Goal: Task Accomplishment & Management: Complete application form

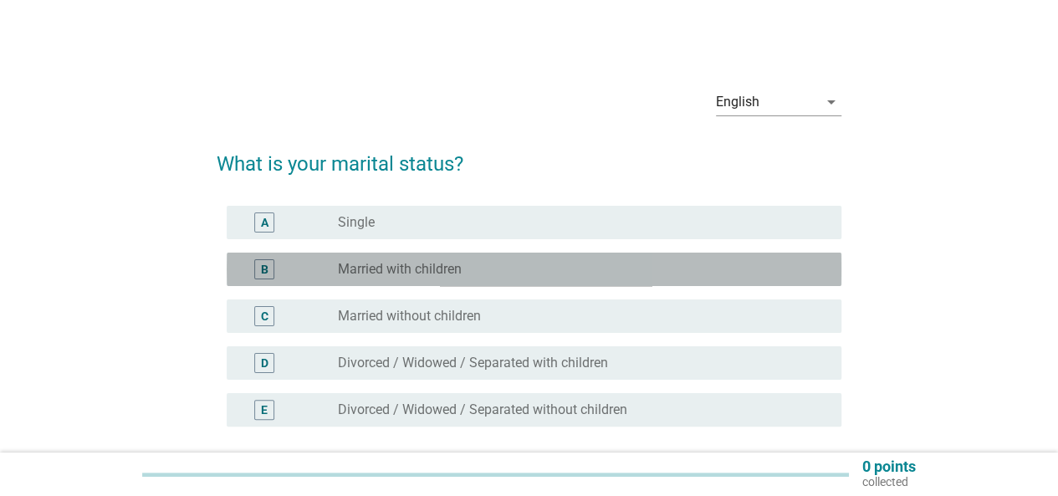
click at [453, 265] on label "Married with children" at bounding box center [400, 269] width 124 height 17
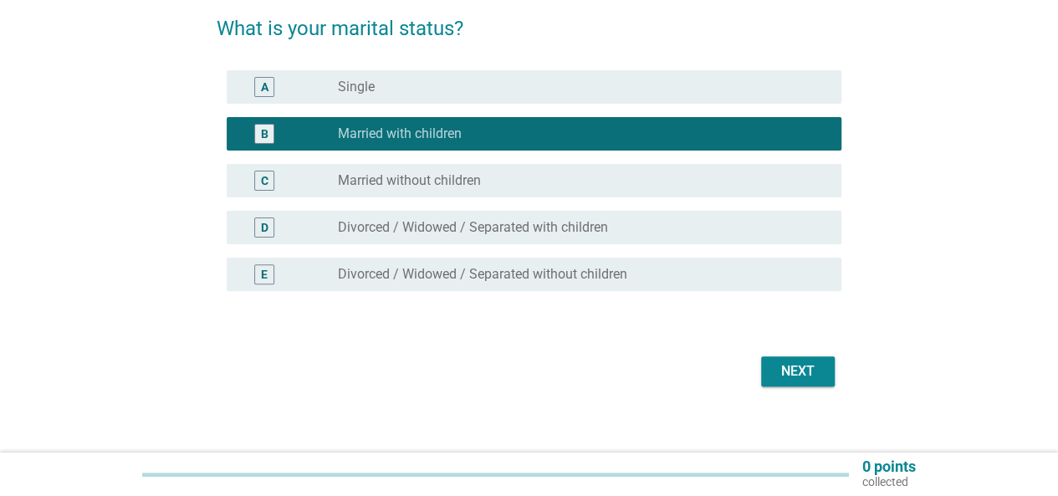
scroll to position [149, 0]
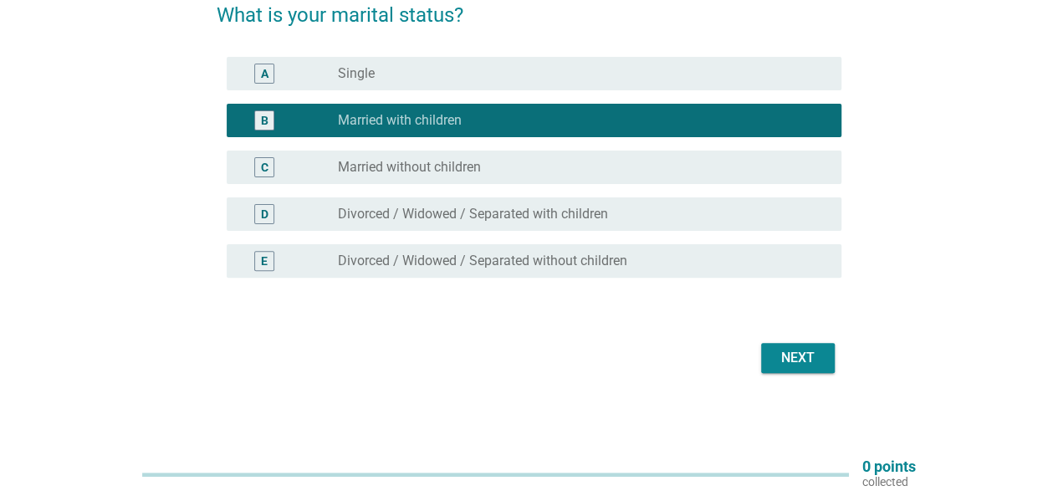
click at [810, 351] on div "Next" at bounding box center [798, 358] width 47 height 20
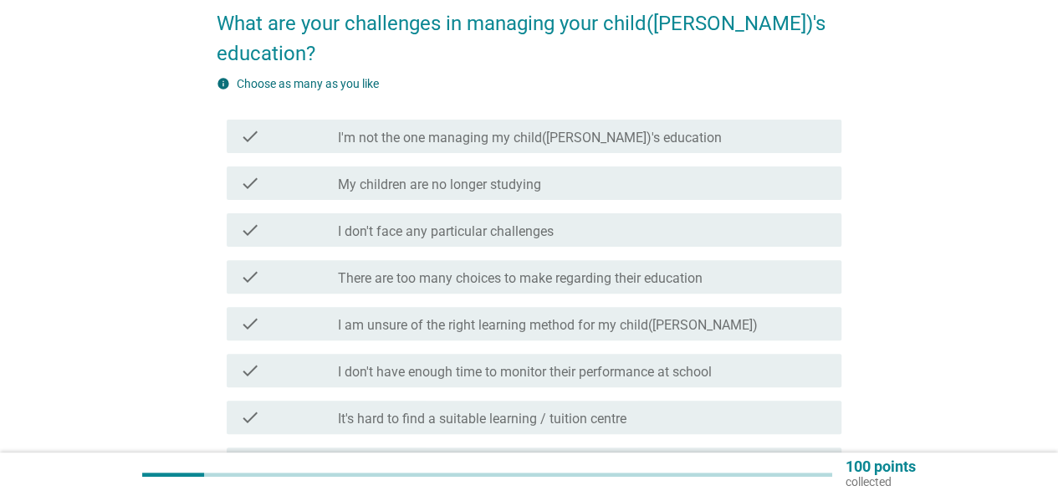
scroll to position [251, 0]
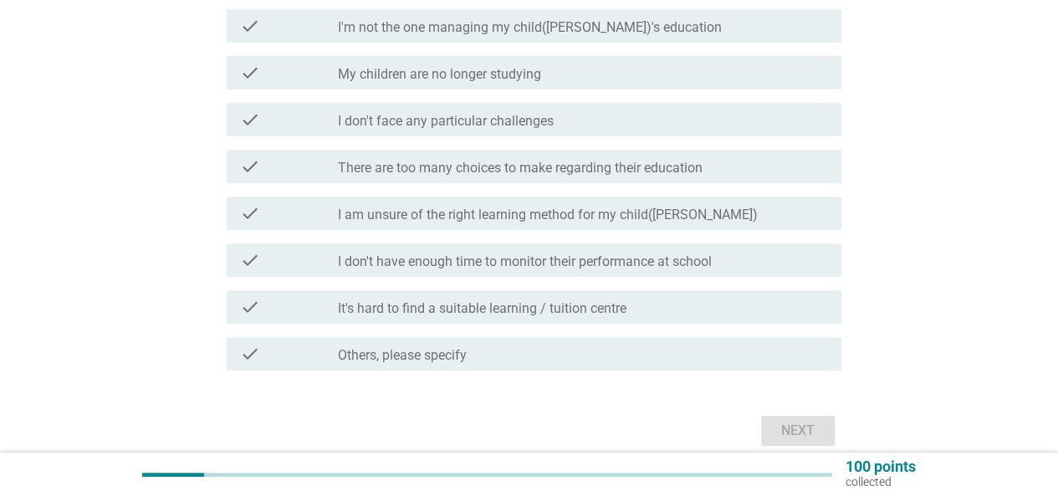
click at [512, 254] on label "I don't have enough time to monitor their performance at school" at bounding box center [525, 262] width 374 height 17
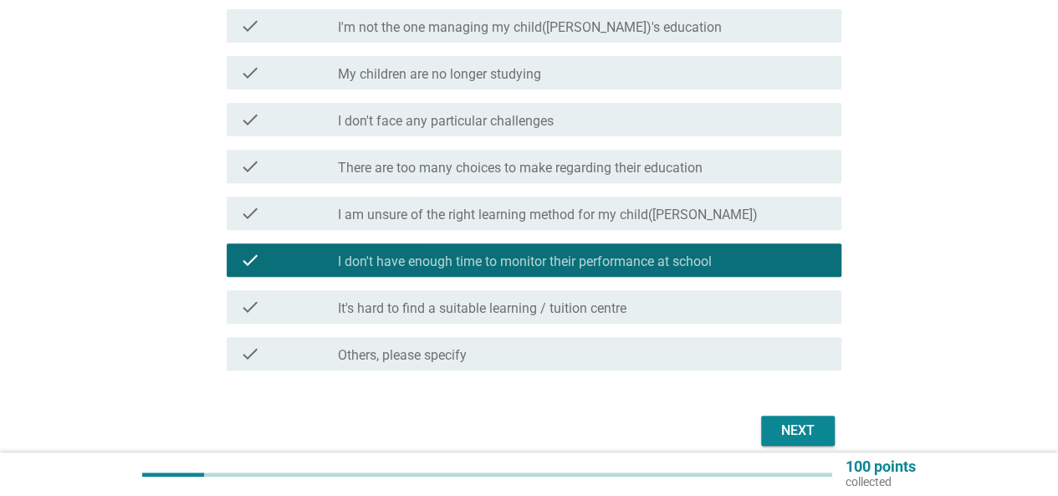
drag, startPoint x: 516, startPoint y: 269, endPoint x: 526, endPoint y: 274, distance: 11.6
click at [518, 297] on div "check_box_outline_blank It's hard to find a suitable learning / tuition centre" at bounding box center [583, 307] width 490 height 20
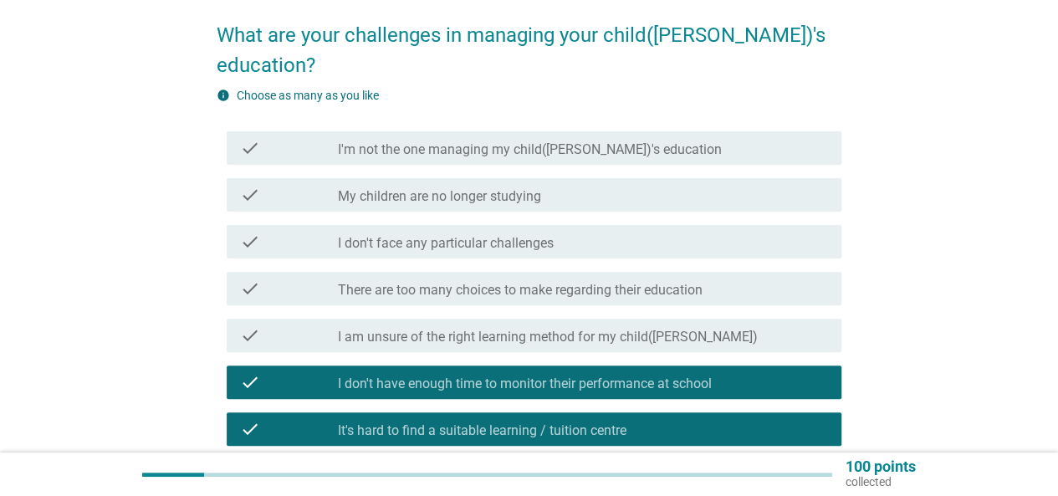
scroll to position [295, 0]
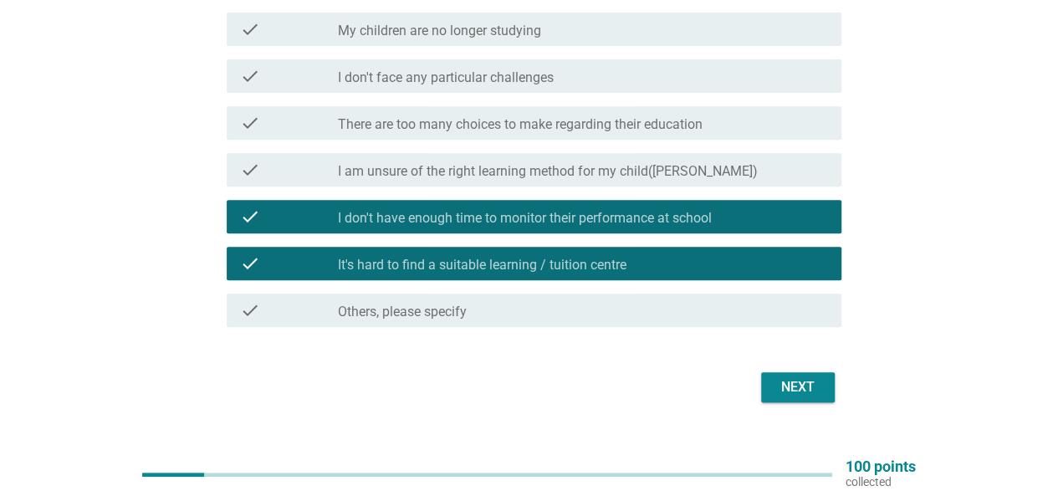
click at [796, 377] on div "Next" at bounding box center [798, 387] width 47 height 20
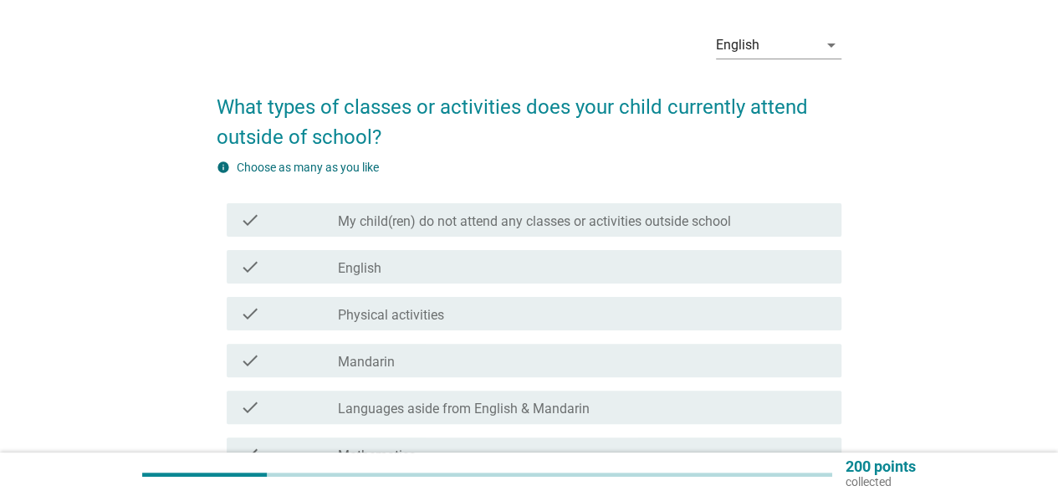
scroll to position [84, 0]
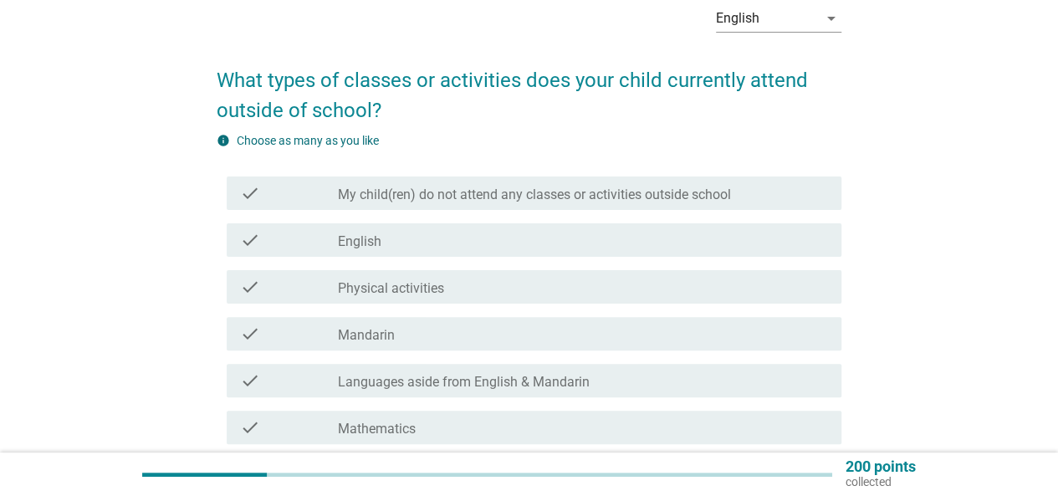
click at [511, 242] on div "check_box_outline_blank English" at bounding box center [583, 240] width 490 height 20
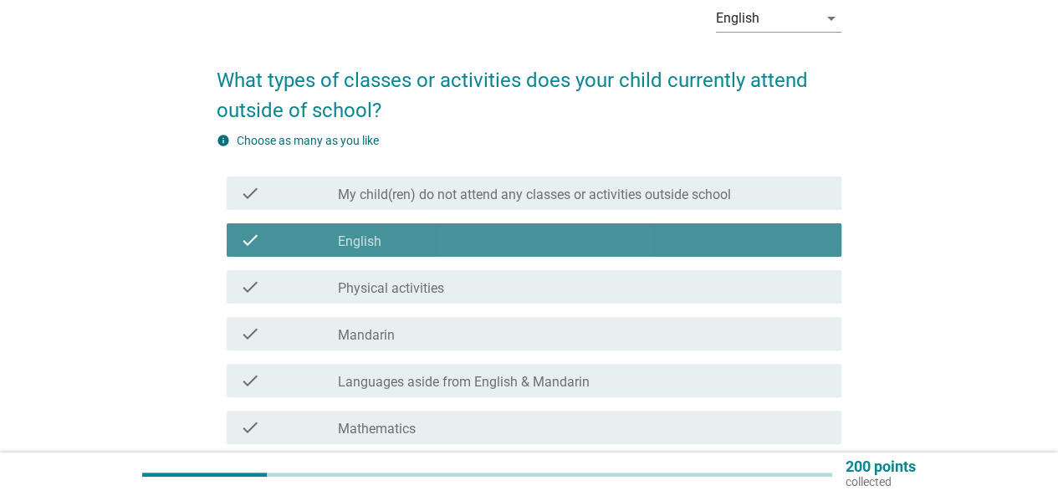
click at [510, 243] on div "check_box_outline_blank English" at bounding box center [583, 240] width 490 height 20
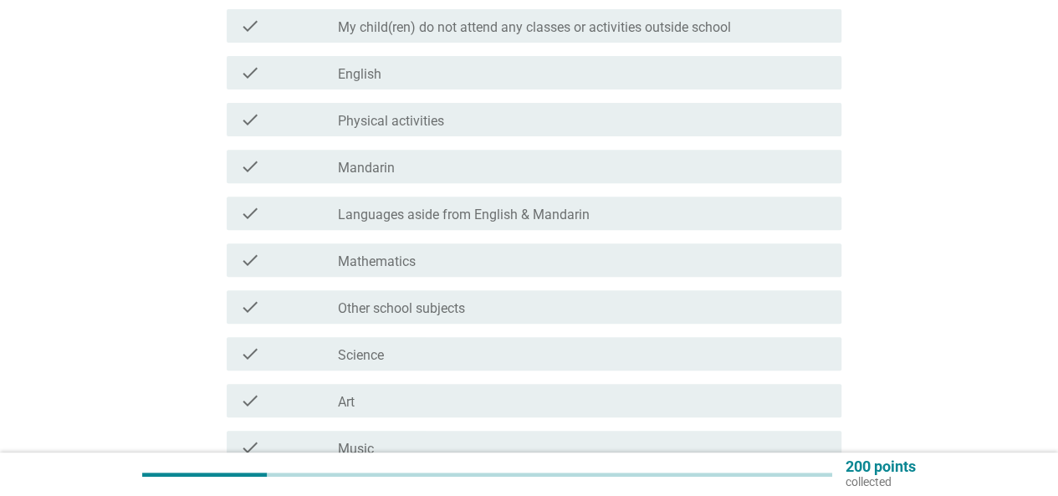
click at [484, 268] on div "check_box_outline_blank Mathematics" at bounding box center [583, 260] width 490 height 20
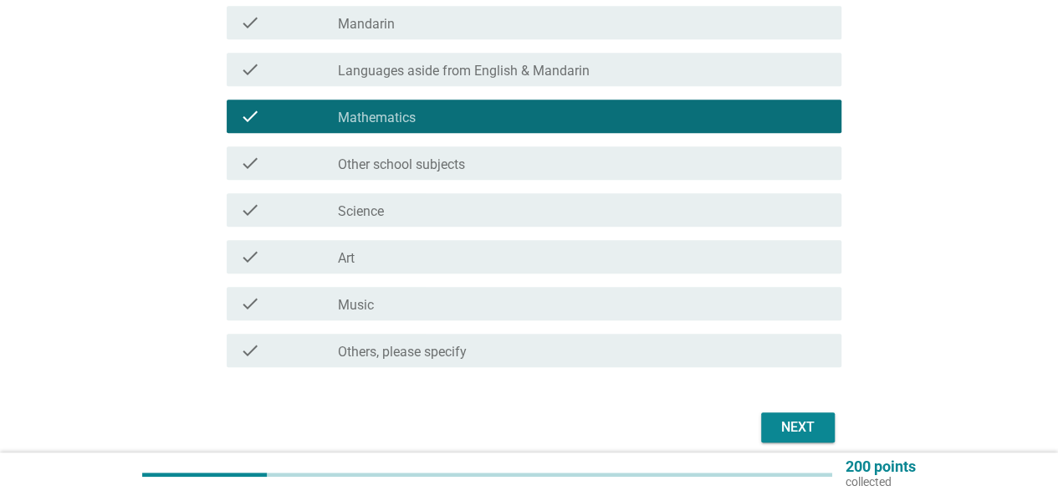
scroll to position [418, 0]
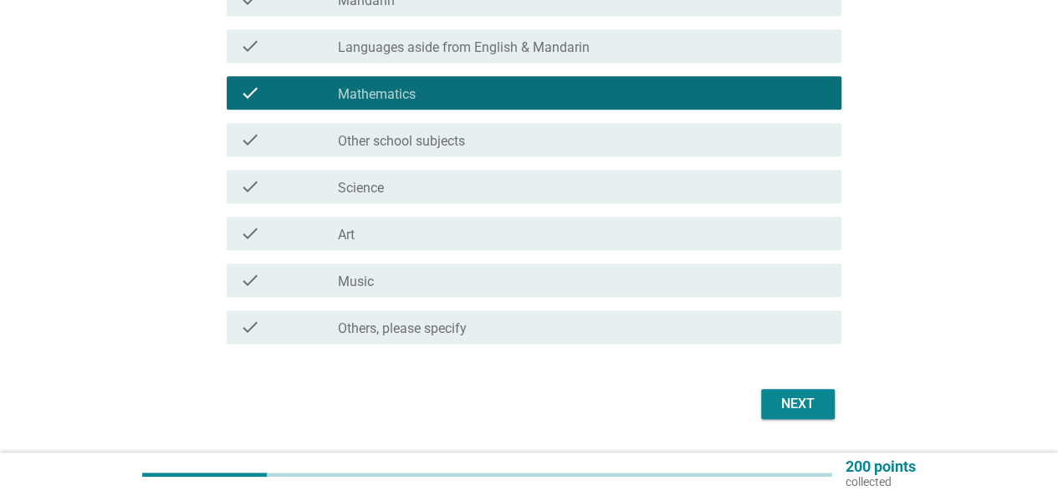
click at [780, 410] on div "Next" at bounding box center [798, 404] width 47 height 20
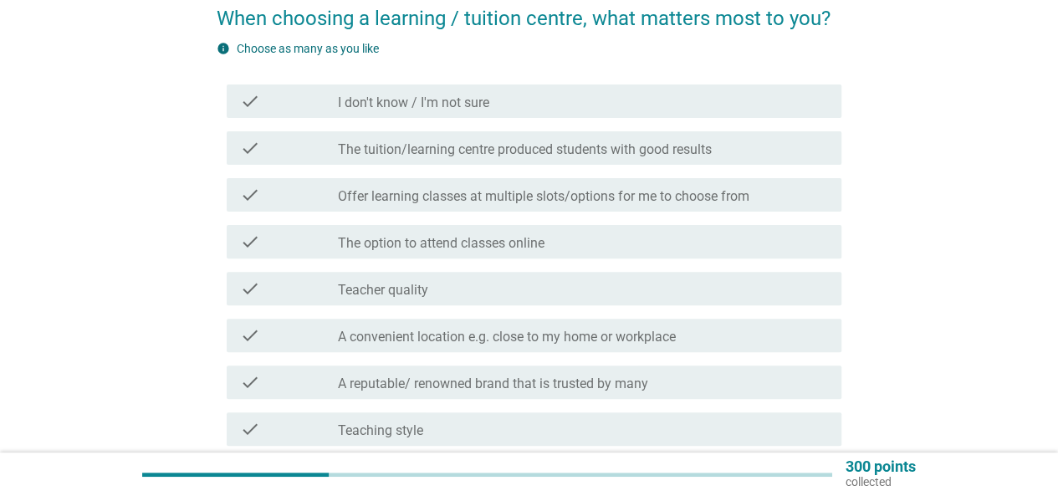
scroll to position [167, 0]
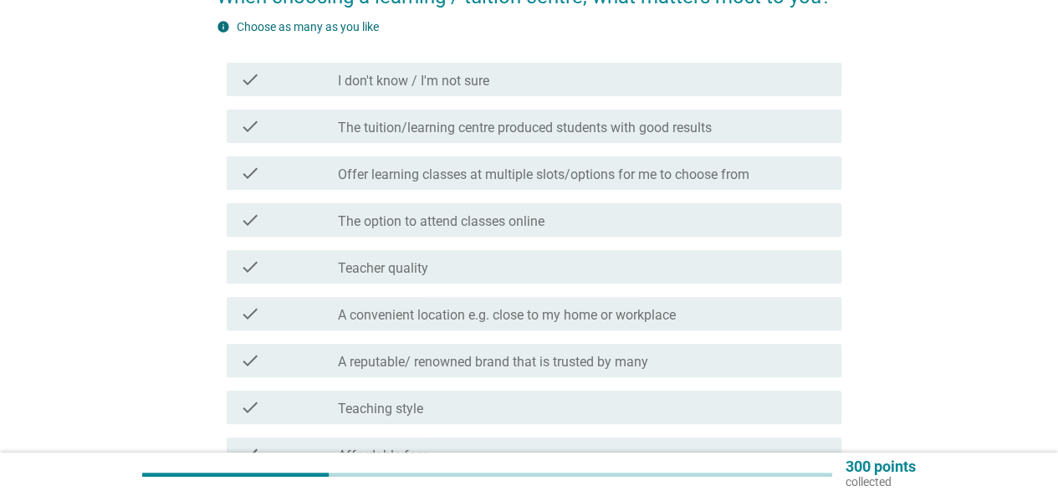
click at [541, 173] on label "Offer learning classes at multiple slots/options for me to choose from" at bounding box center [544, 175] width 412 height 17
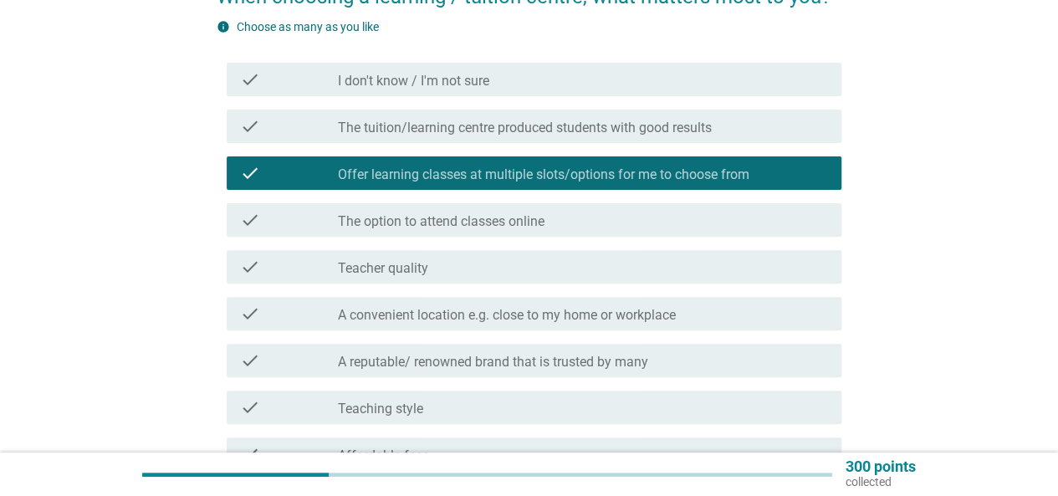
click at [520, 174] on label "Offer learning classes at multiple slots/options for me to choose from" at bounding box center [544, 175] width 412 height 17
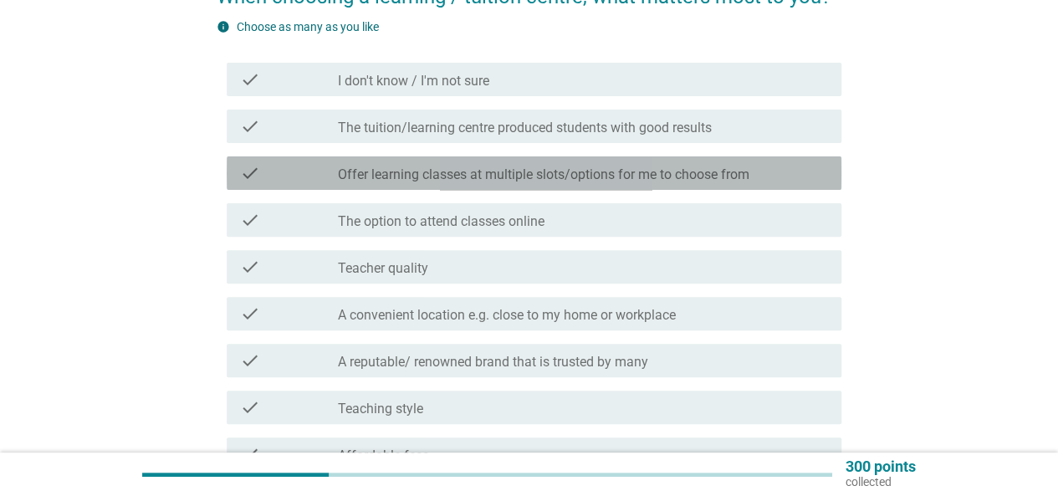
click at [556, 117] on div "check_box_outline_blank The tuition/learning centre produced students with good…" at bounding box center [583, 126] width 490 height 20
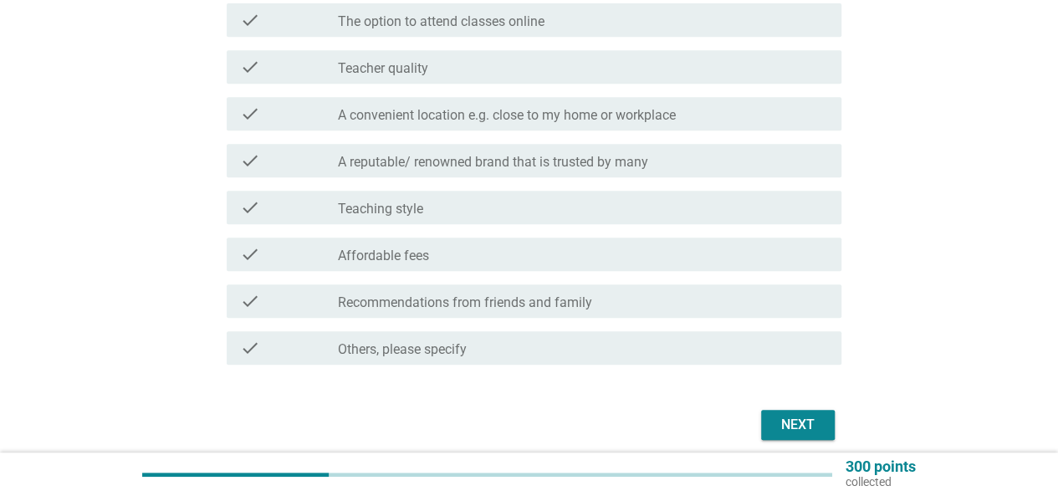
scroll to position [418, 0]
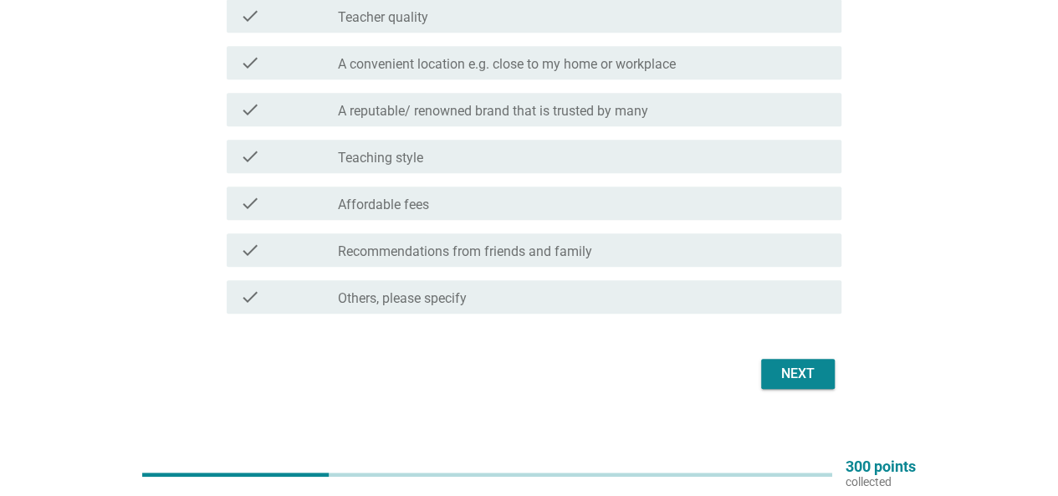
click at [552, 78] on div "check check_box_outline_blank A convenient location e.g. close to my home or wo…" at bounding box center [534, 62] width 615 height 33
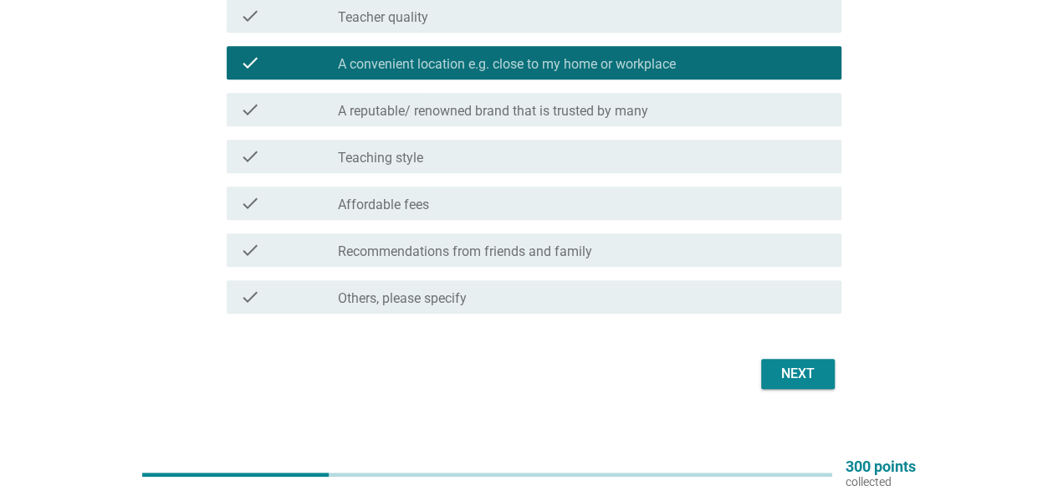
click at [560, 105] on label "A reputable/ renowned brand that is trusted by many" at bounding box center [493, 111] width 310 height 17
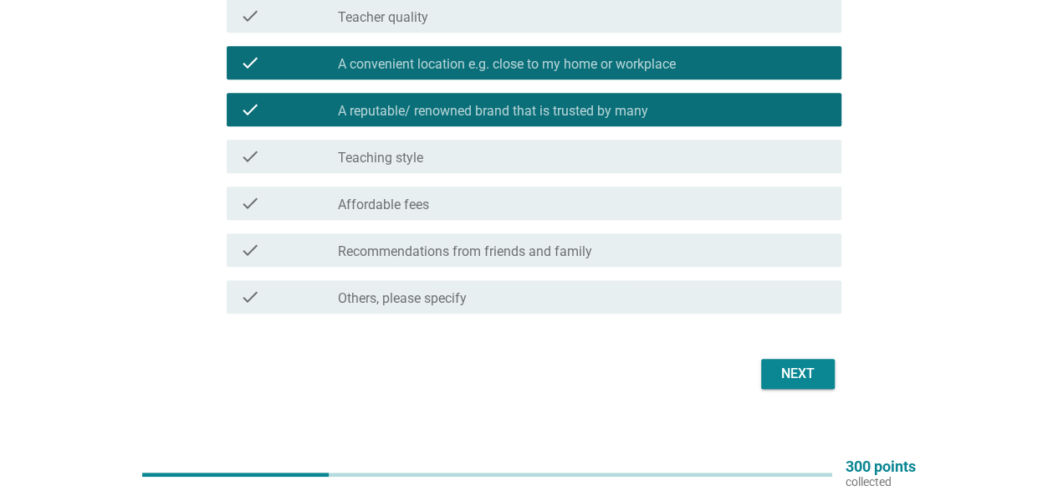
click at [574, 197] on div "check_box_outline_blank Affordable fees" at bounding box center [583, 203] width 490 height 20
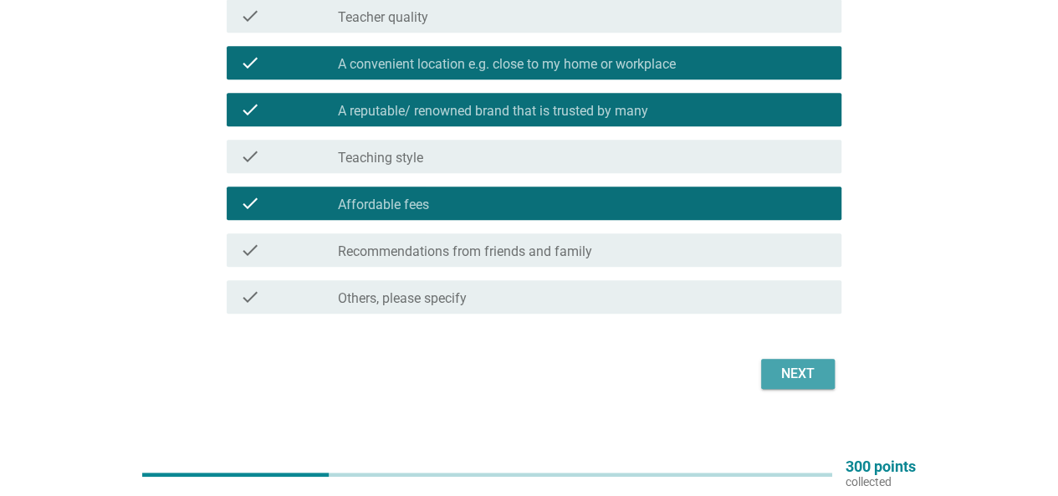
click at [780, 361] on button "Next" at bounding box center [798, 374] width 74 height 30
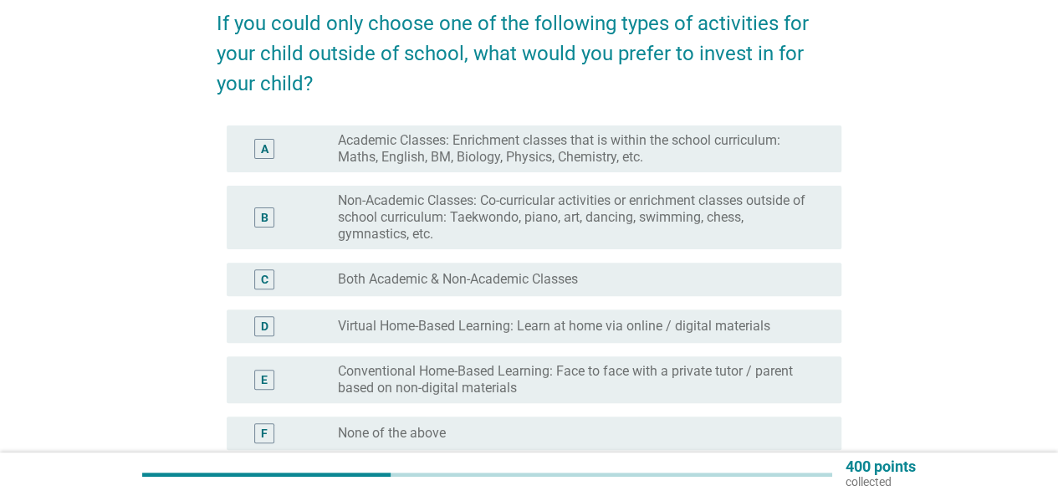
scroll to position [167, 0]
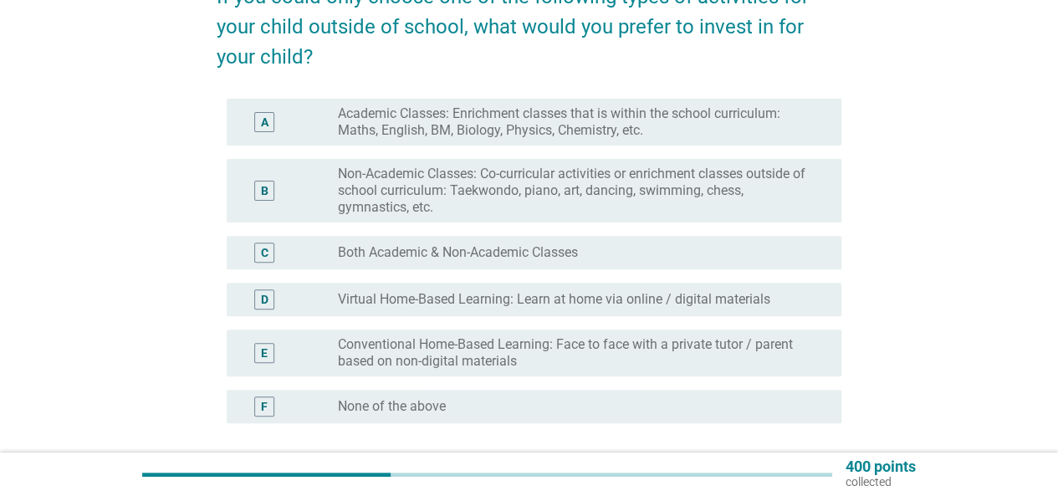
click at [576, 250] on label "Both Academic & Non-Academic Classes" at bounding box center [458, 252] width 240 height 17
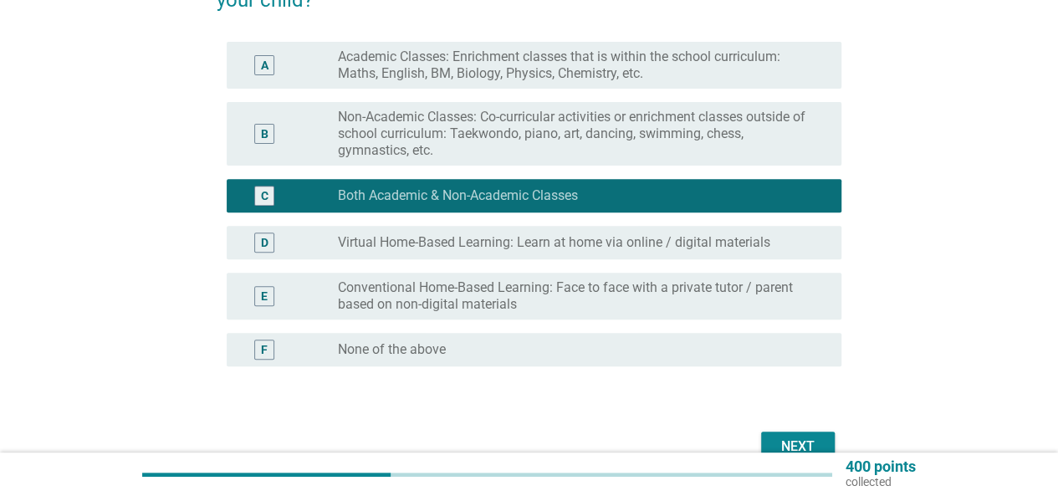
scroll to position [251, 0]
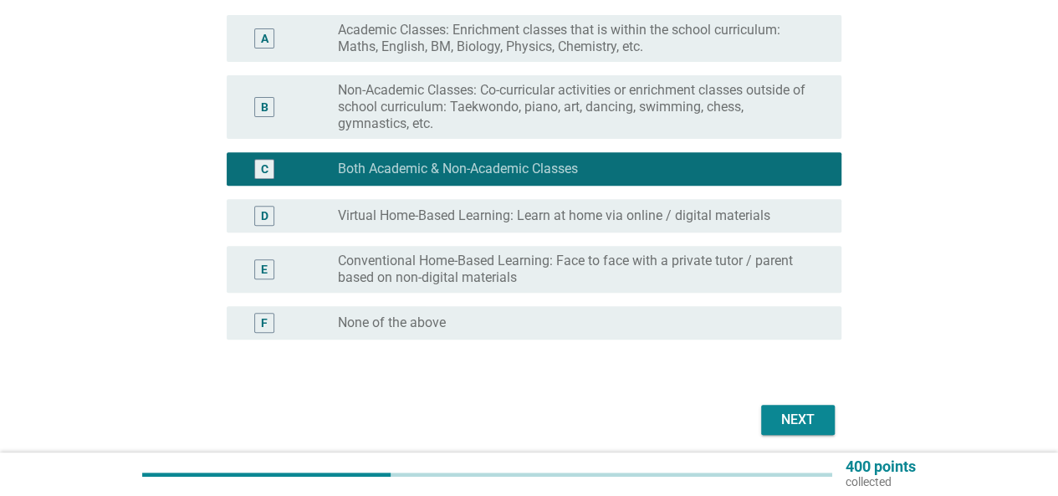
click at [818, 417] on div "Next" at bounding box center [798, 420] width 47 height 20
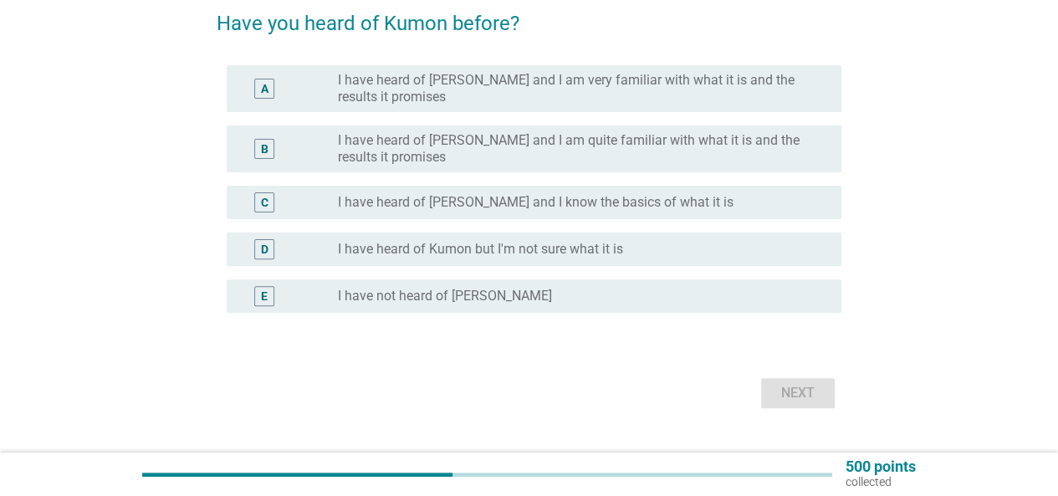
scroll to position [167, 0]
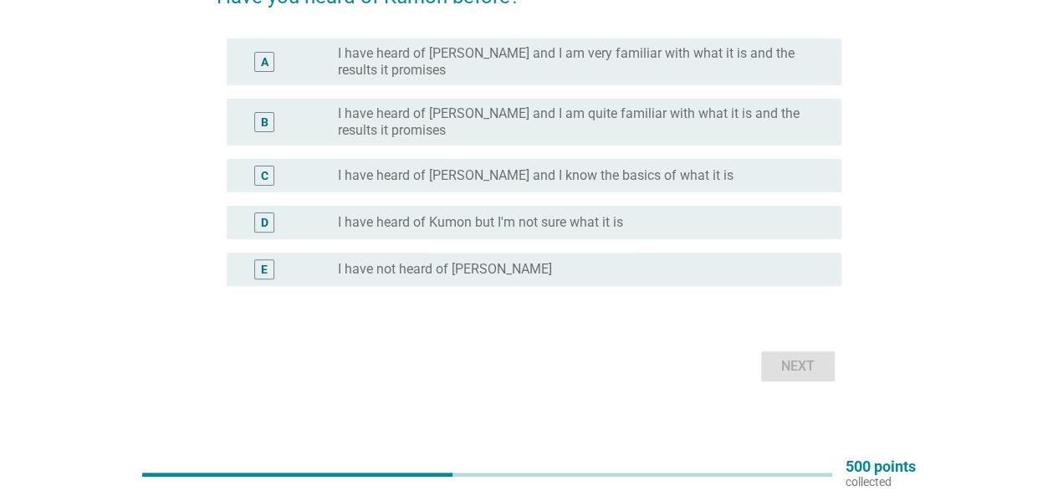
drag, startPoint x: 505, startPoint y: 183, endPoint x: 517, endPoint y: 185, distance: 11.8
click at [507, 183] on label "I have heard of [PERSON_NAME] and I know the basics of what it is" at bounding box center [536, 175] width 396 height 17
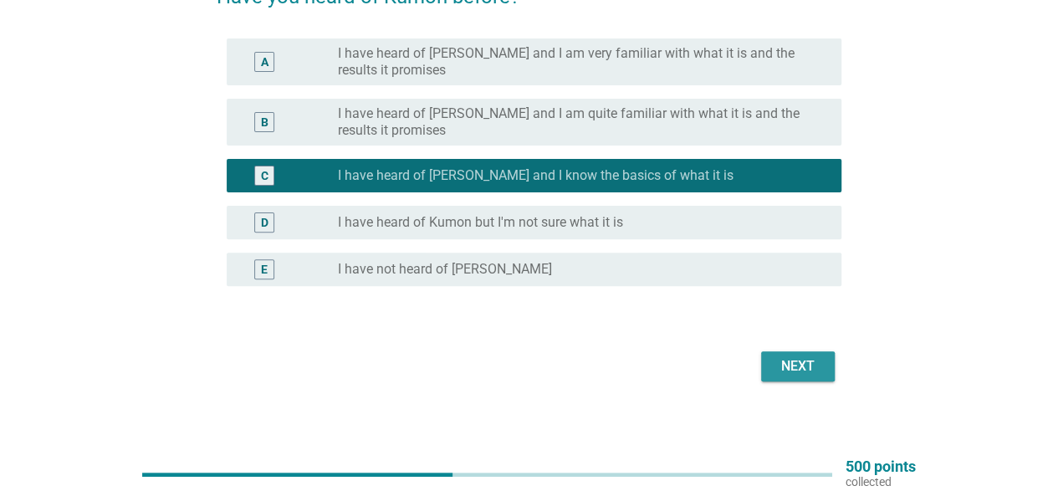
click at [802, 371] on div "Next" at bounding box center [798, 366] width 47 height 20
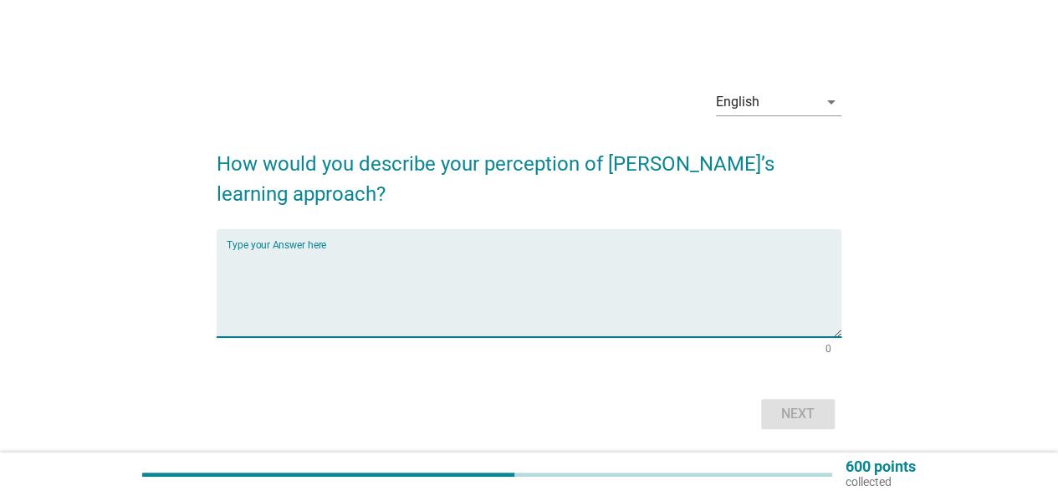
click at [542, 289] on textarea "Type your Answer here" at bounding box center [534, 293] width 615 height 88
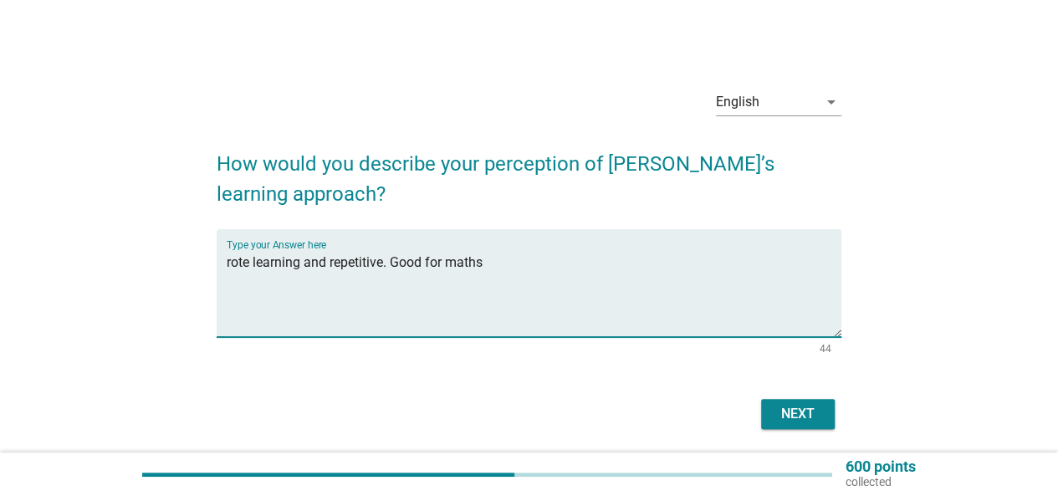
type textarea "rote learning and repetitive. Good for maths"
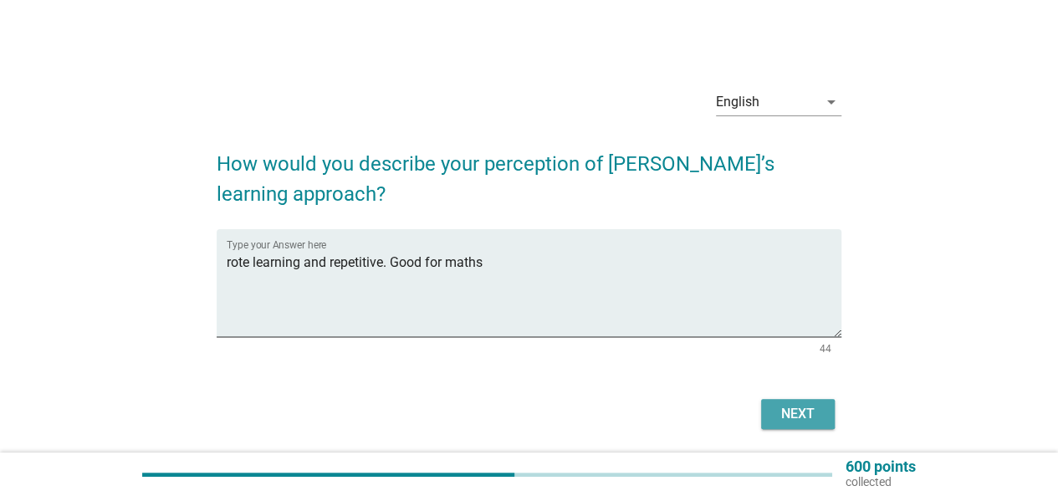
click at [785, 407] on div "Next" at bounding box center [798, 414] width 47 height 20
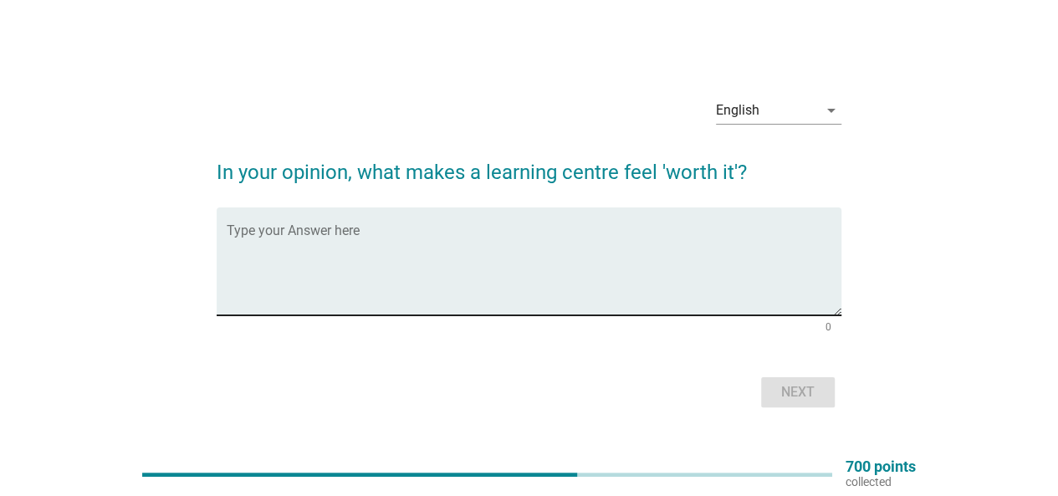
drag, startPoint x: 531, startPoint y: 222, endPoint x: 546, endPoint y: 227, distance: 15.1
click at [532, 223] on div "Type your Answer here" at bounding box center [534, 262] width 615 height 108
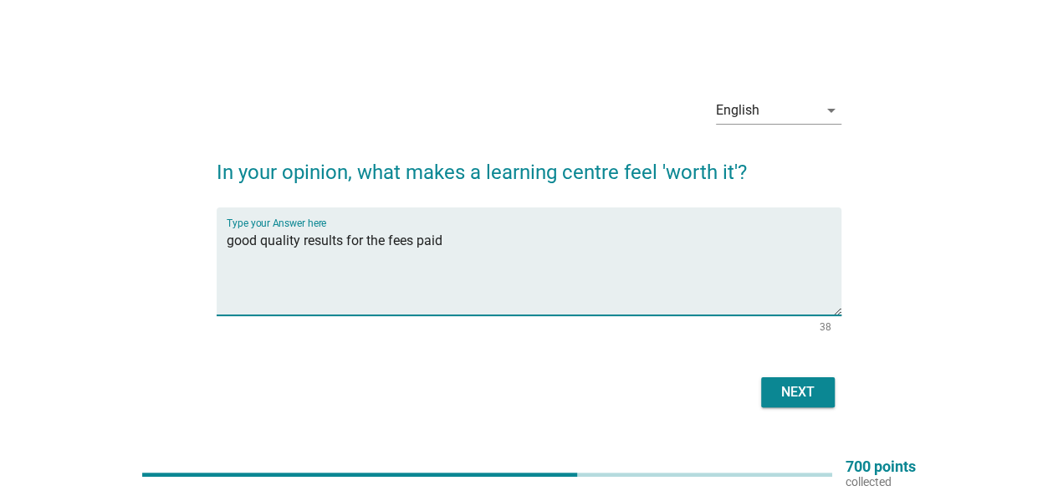
type textarea "good quality results for the fees paid"
click at [817, 398] on div "Next" at bounding box center [798, 392] width 47 height 20
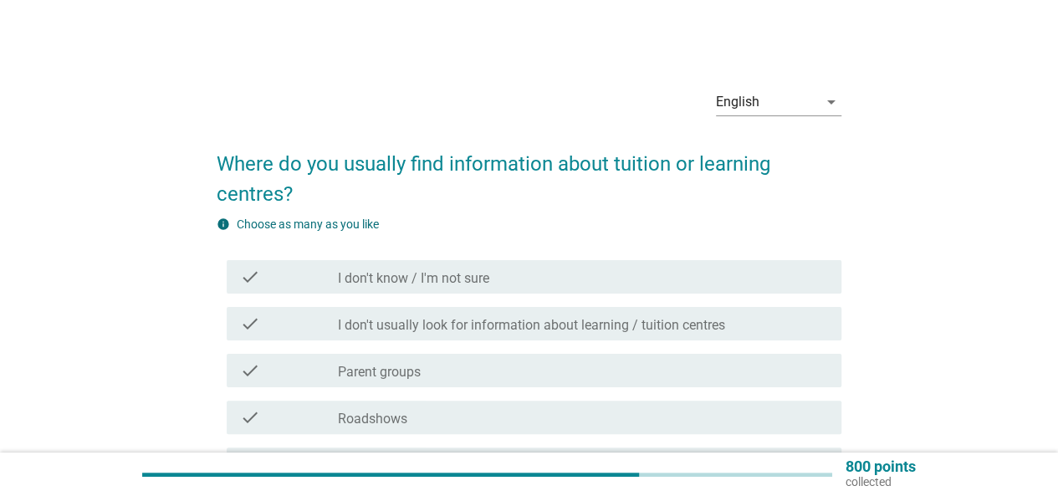
click at [426, 361] on div "check_box_outline_blank Parent groups" at bounding box center [583, 371] width 490 height 20
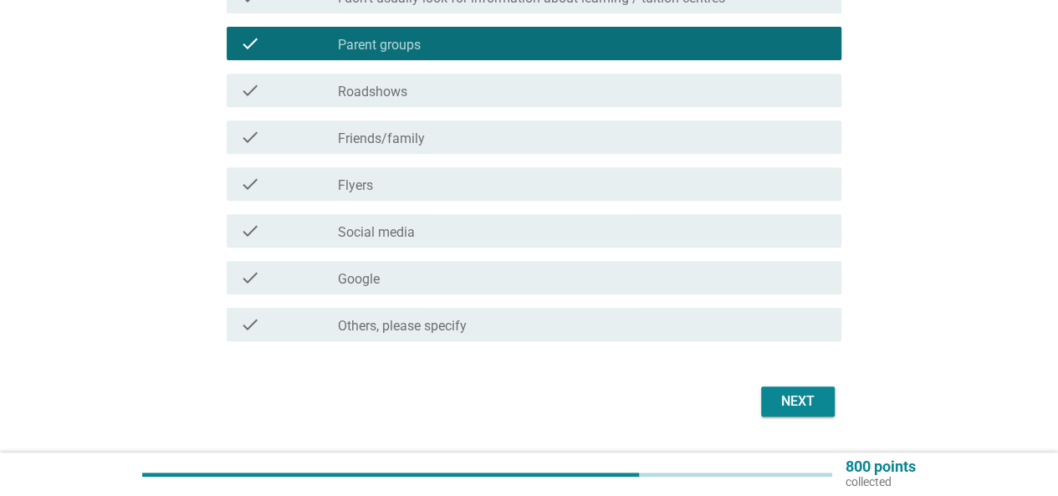
scroll to position [335, 0]
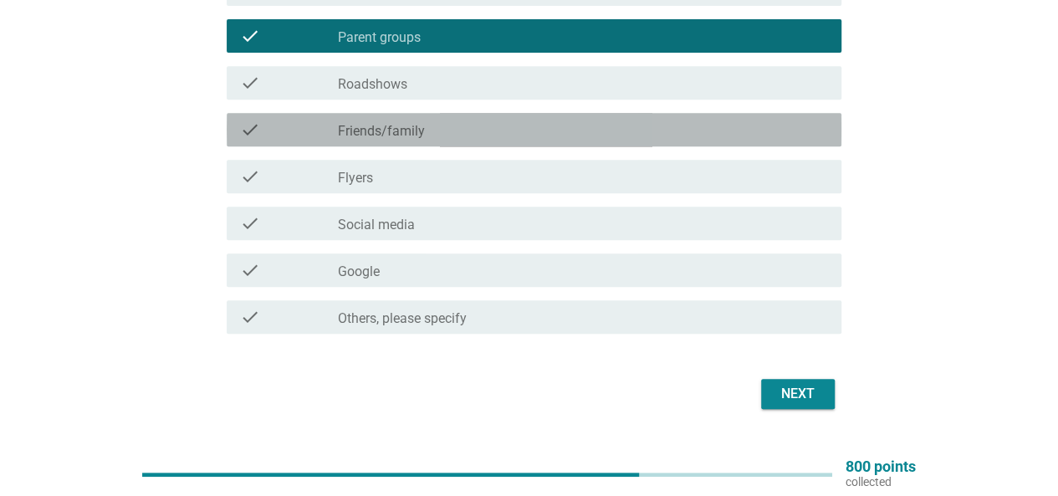
click at [445, 145] on div "check check_box_outline_blank Friends/family" at bounding box center [534, 129] width 615 height 33
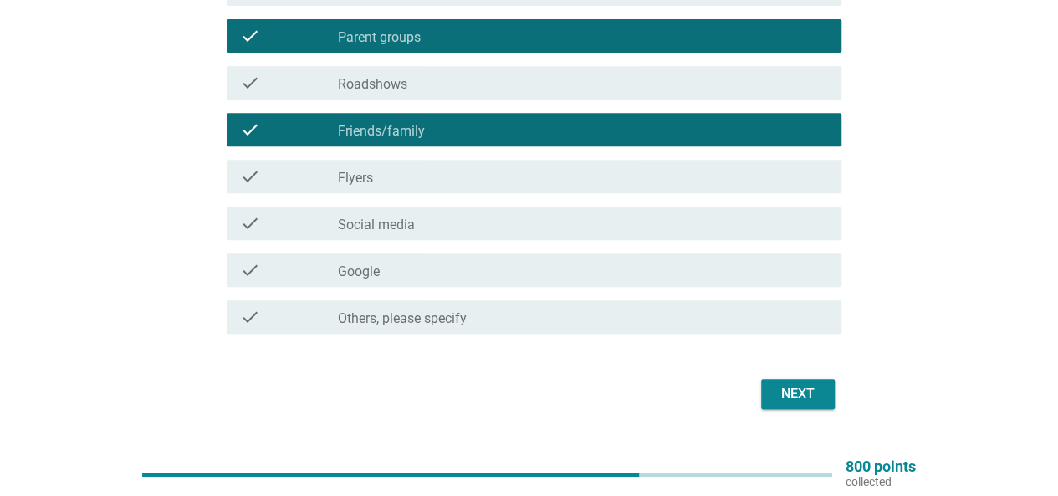
click at [466, 225] on div "check_box_outline_blank Social media" at bounding box center [583, 223] width 490 height 20
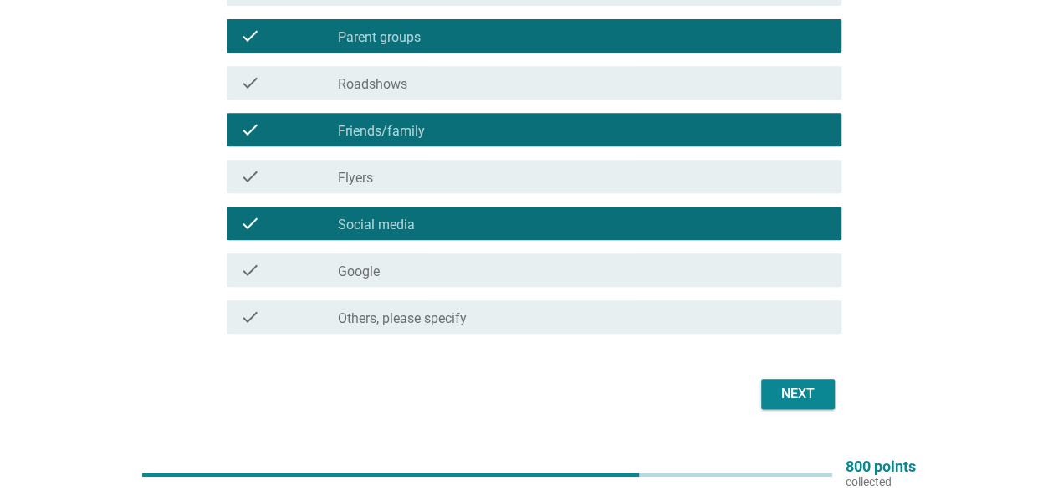
click at [576, 264] on div "check_box_outline_blank Google" at bounding box center [583, 270] width 490 height 20
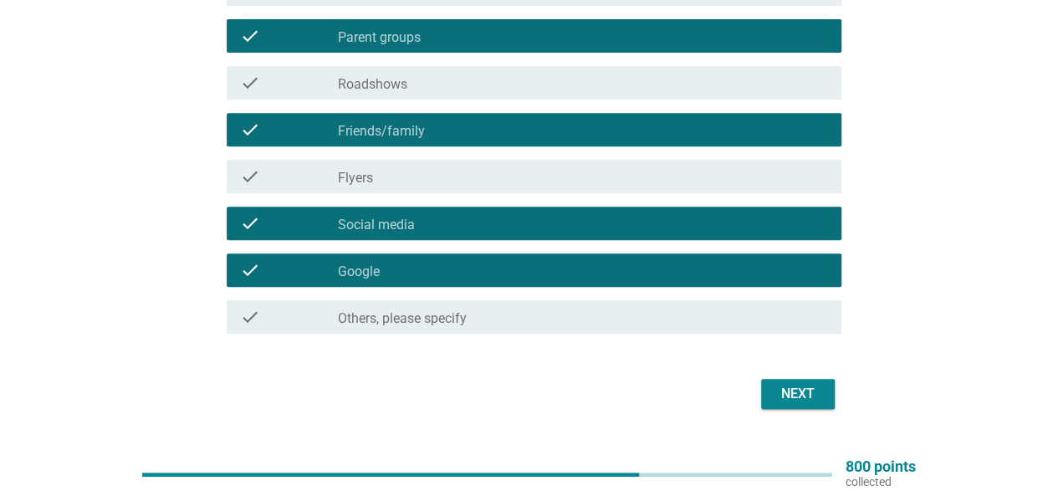
click at [825, 399] on button "Next" at bounding box center [798, 394] width 74 height 30
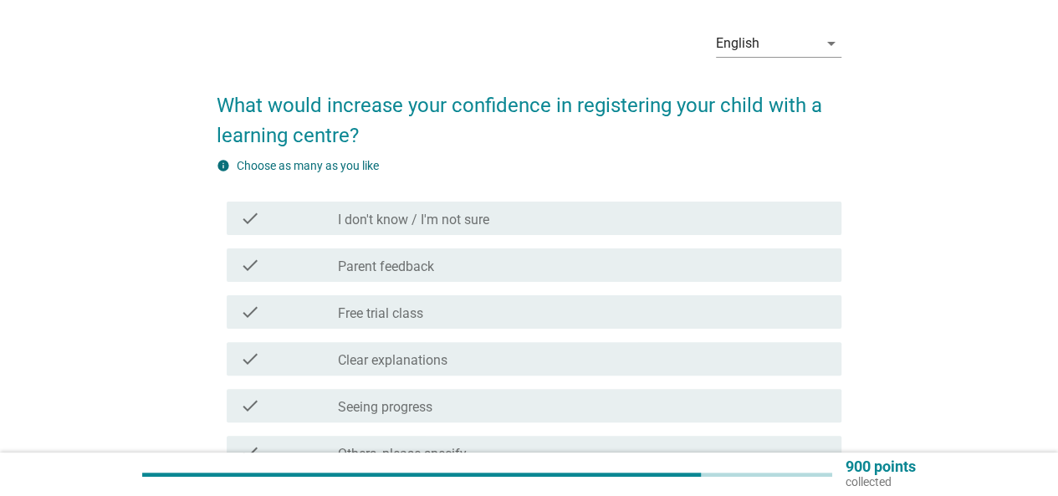
scroll to position [167, 0]
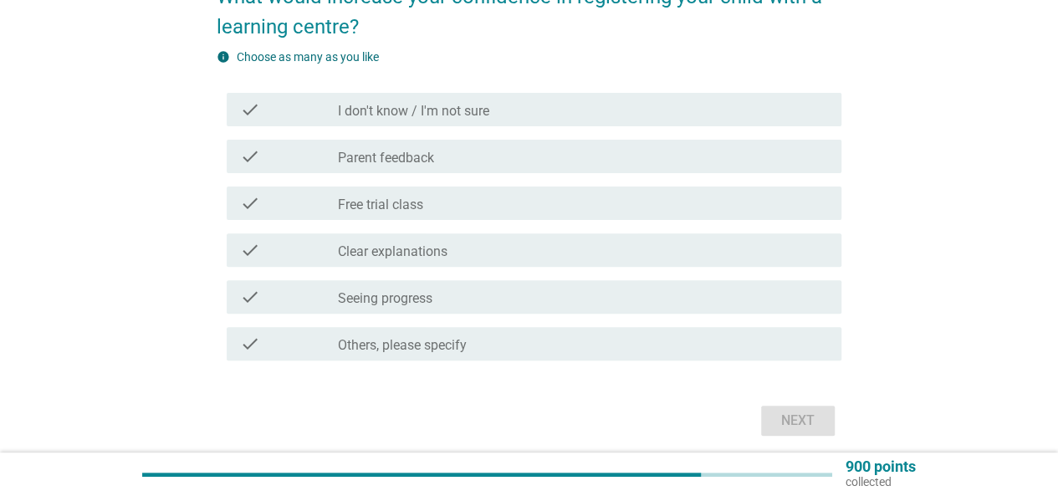
click at [472, 159] on div "check_box_outline_blank Parent feedback" at bounding box center [583, 156] width 490 height 20
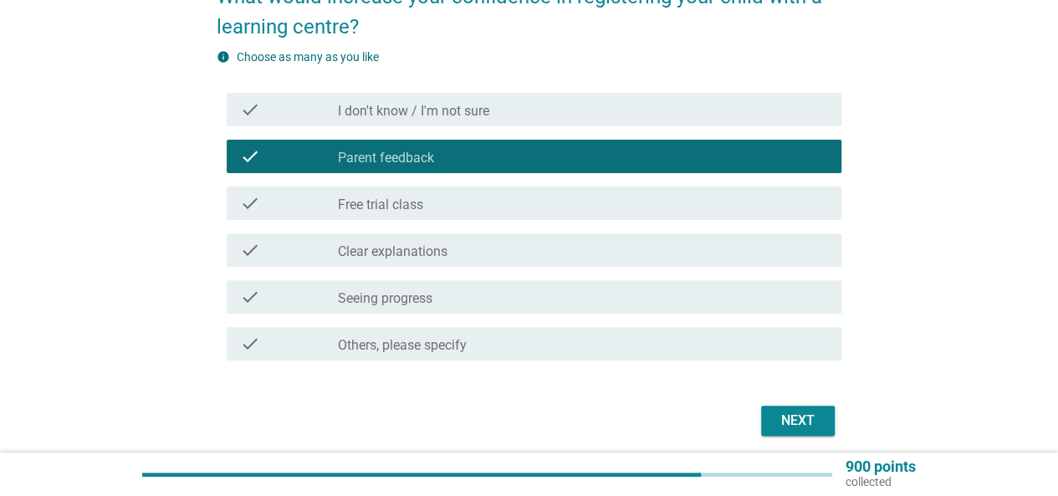
click at [487, 298] on div "check_box_outline_blank Seeing progress" at bounding box center [583, 297] width 490 height 20
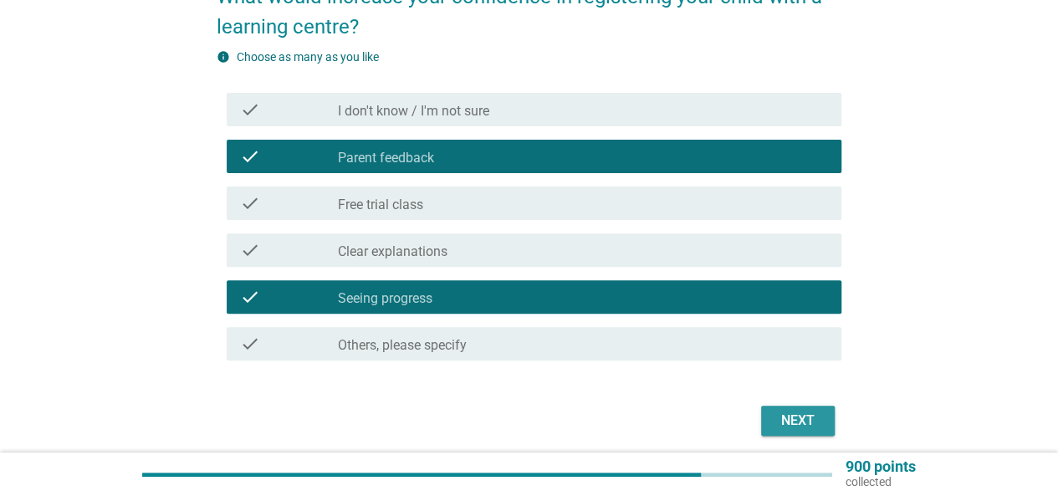
click at [813, 418] on div "Next" at bounding box center [798, 421] width 47 height 20
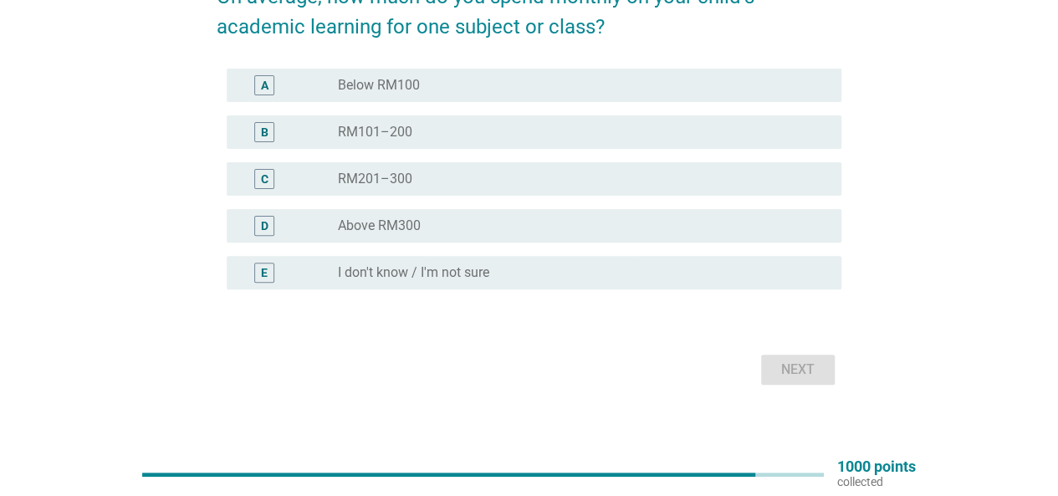
click at [442, 181] on div "radio_button_unchecked RM201–300" at bounding box center [576, 179] width 477 height 17
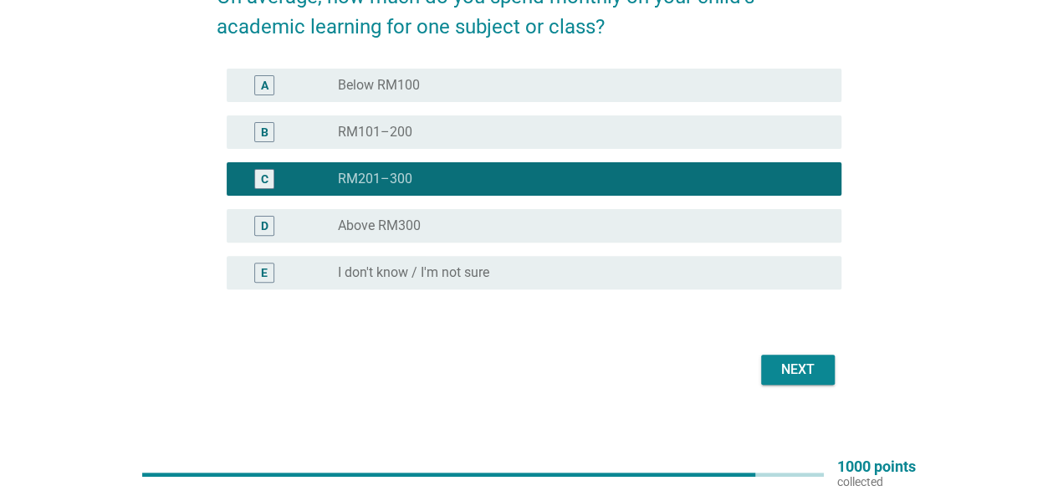
click at [534, 227] on div "radio_button_unchecked Above RM300" at bounding box center [576, 226] width 477 height 17
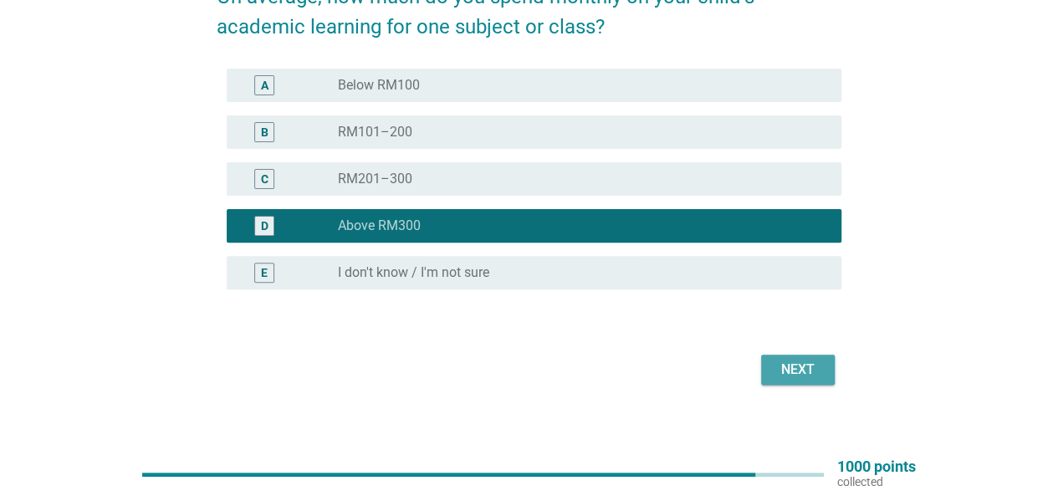
click at [797, 370] on div "Next" at bounding box center [798, 370] width 47 height 20
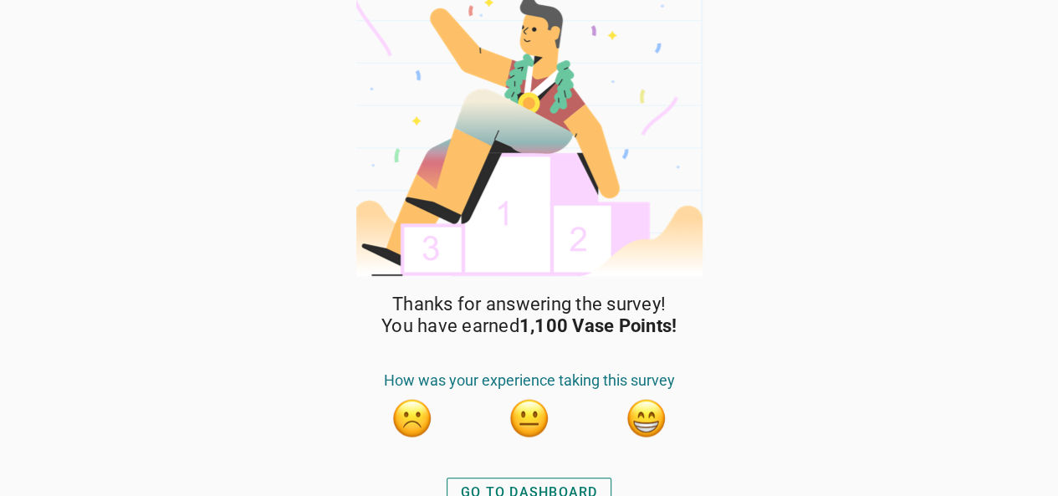
scroll to position [33, 0]
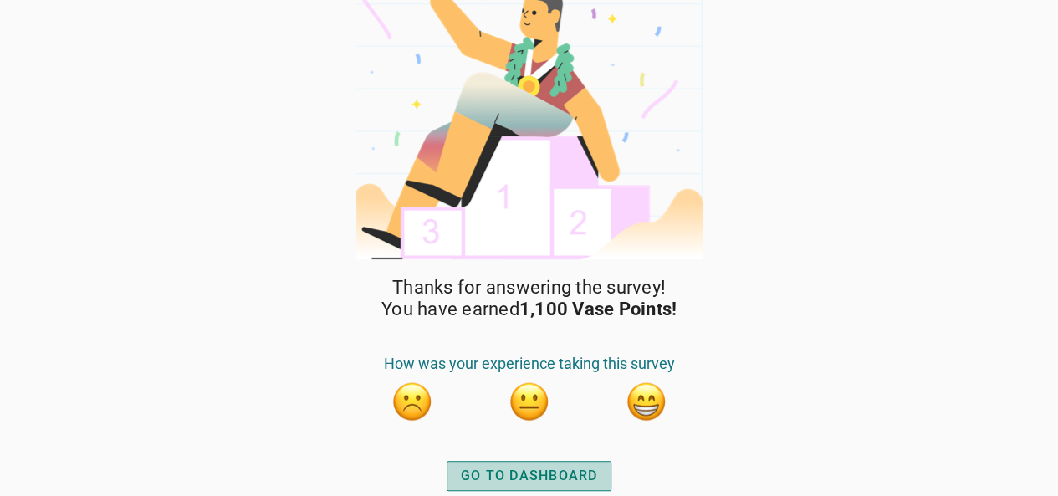
drag, startPoint x: 544, startPoint y: 478, endPoint x: 541, endPoint y: 466, distance: 12.2
click at [546, 478] on div "GO TO DASHBOARD" at bounding box center [529, 476] width 137 height 20
